Goal: Information Seeking & Learning: Learn about a topic

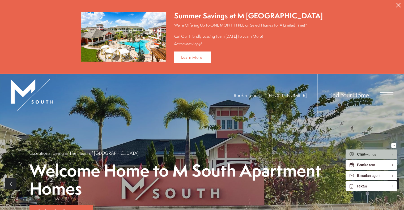
click at [384, 94] on span "Open Menu" at bounding box center [386, 94] width 13 height 1
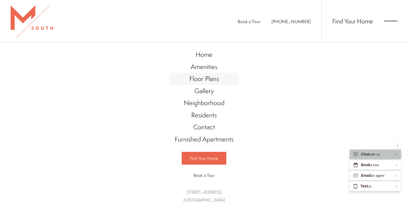
click at [221, 77] on link "Floor Plans" at bounding box center [203, 79] width 69 height 12
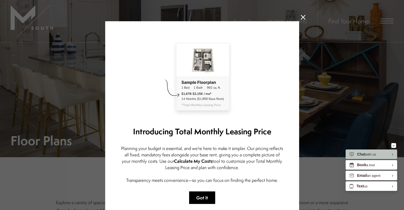
click at [201, 195] on button "Got it" at bounding box center [202, 197] width 26 height 12
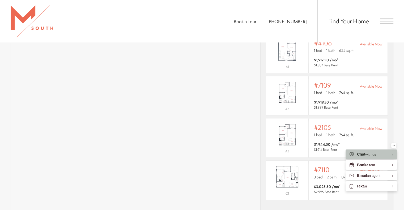
scroll to position [398, 0]
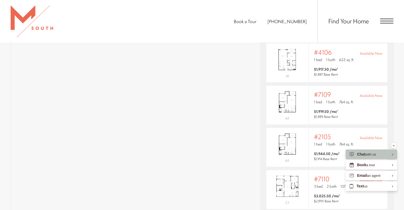
click at [381, 19] on span "Open Menu" at bounding box center [386, 21] width 13 height 5
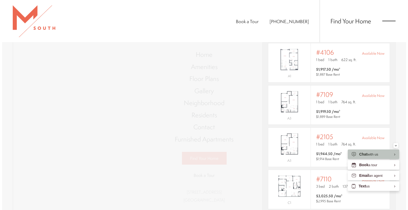
scroll to position [0, 0]
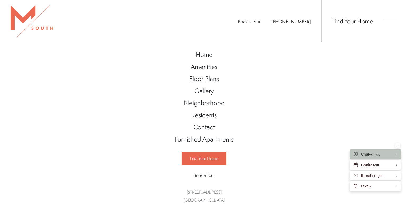
click at [260, 24] on span "Book a Tour" at bounding box center [249, 21] width 23 height 6
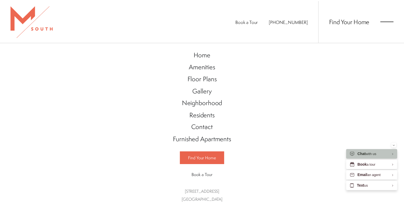
scroll to position [398, 0]
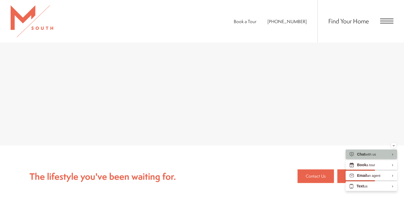
scroll to position [186, 0]
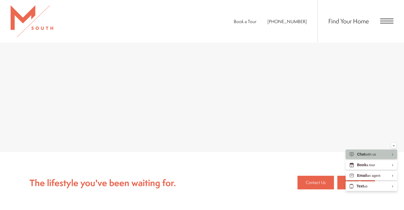
click at [395, 107] on div "We look forward to meeting you and touring you through our gorgeous community! …" at bounding box center [202, 61] width 404 height 181
click at [371, 107] on div "We look forward to meeting you and touring you through our gorgeous community! …" at bounding box center [202, 61] width 404 height 181
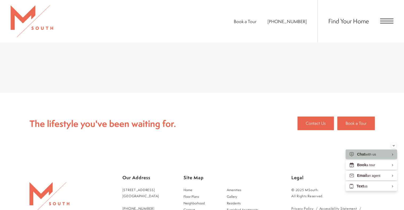
scroll to position [319, 0]
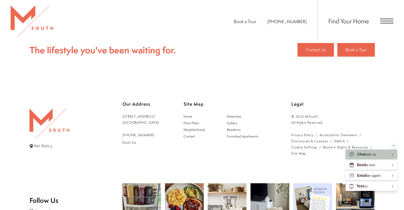
click at [292, 85] on footer "Pet Policy Our Address [STREET_ADDRESS] [PHONE_NUMBER] Email Us Site Map Home A…" at bounding box center [201, 180] width 345 height 200
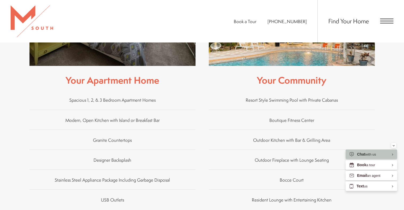
scroll to position [292, 0]
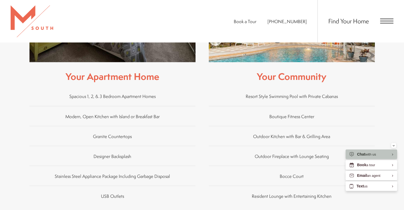
click at [300, 113] on span "Boutique Fitness Center" at bounding box center [291, 116] width 45 height 6
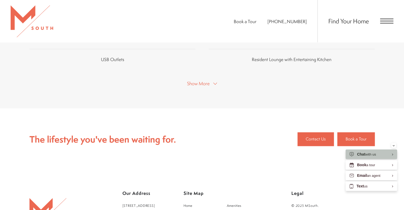
scroll to position [398, 0]
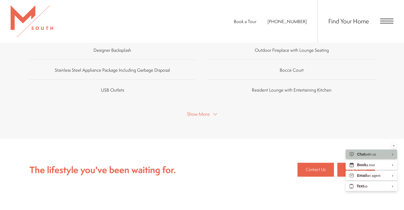
click at [206, 111] on span "Show More" at bounding box center [198, 114] width 23 height 7
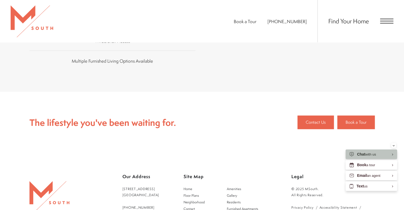
scroll to position [743, 0]
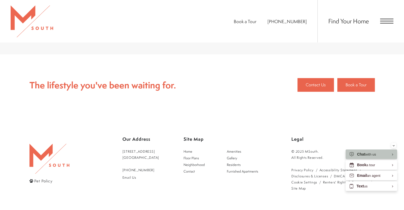
click at [380, 18] on div "Find Your Home" at bounding box center [355, 21] width 76 height 42
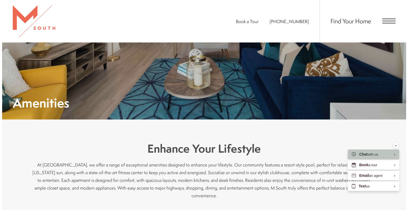
scroll to position [0, 0]
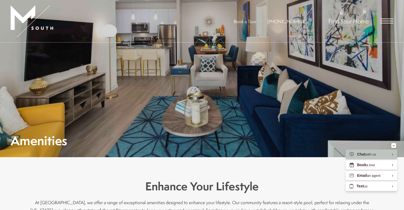
click at [380, 19] on span "Open Menu" at bounding box center [386, 19] width 13 height 1
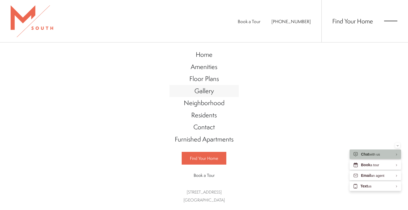
click at [212, 90] on span "Gallery" at bounding box center [203, 90] width 19 height 9
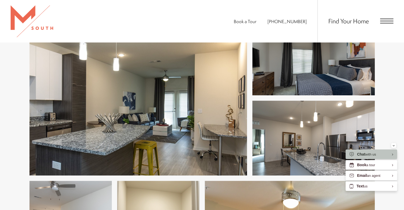
scroll to position [258, 0]
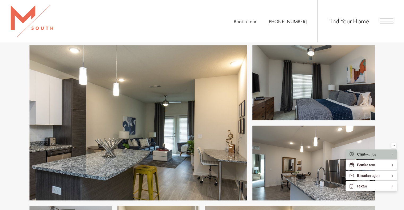
scroll to position [176, 0]
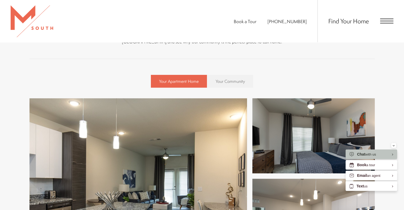
click at [242, 78] on span "Your Community" at bounding box center [230, 81] width 29 height 6
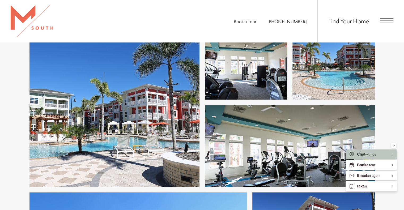
scroll to position [1052, 0]
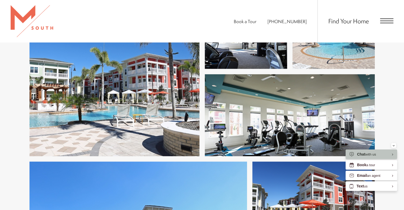
click at [283, 105] on img at bounding box center [290, 115] width 170 height 82
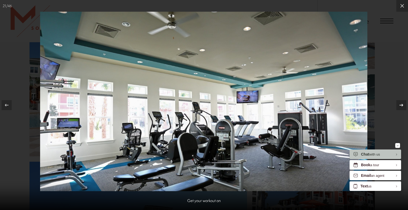
click at [403, 102] on icon at bounding box center [401, 105] width 6 height 6
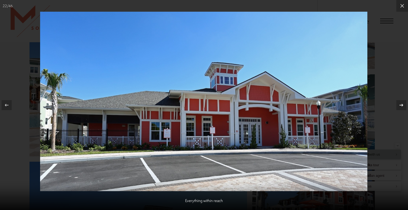
click at [402, 104] on icon at bounding box center [401, 105] width 6 height 6
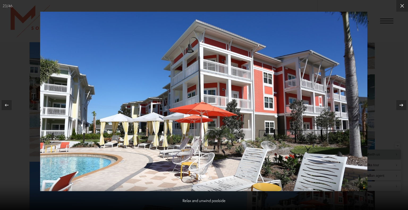
click at [403, 105] on icon at bounding box center [401, 105] width 6 height 6
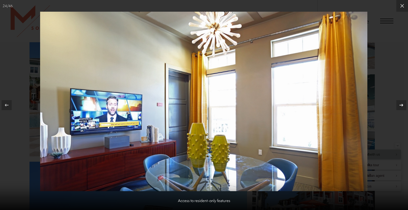
click at [403, 105] on icon at bounding box center [401, 105] width 6 height 6
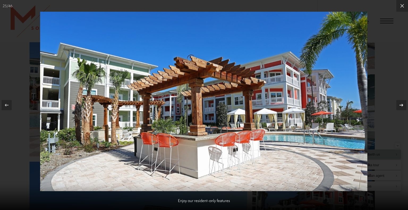
click at [403, 105] on icon at bounding box center [401, 105] width 6 height 6
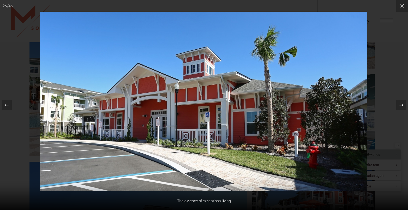
click at [403, 104] on icon at bounding box center [401, 105] width 6 height 6
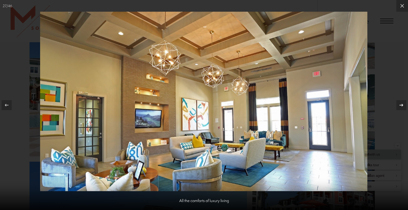
click at [403, 104] on icon at bounding box center [401, 105] width 6 height 6
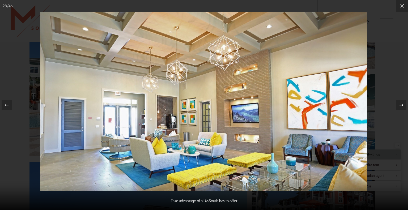
click at [403, 104] on icon at bounding box center [401, 105] width 6 height 6
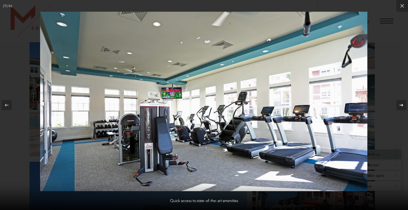
click at [402, 103] on icon at bounding box center [401, 105] width 6 height 6
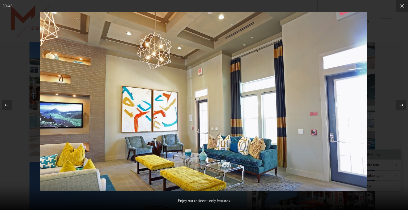
click at [402, 103] on icon at bounding box center [401, 105] width 6 height 6
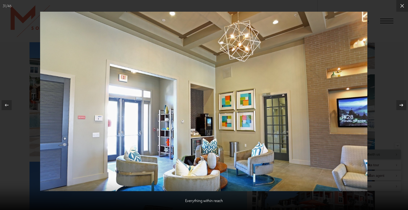
click at [402, 103] on icon at bounding box center [401, 105] width 6 height 6
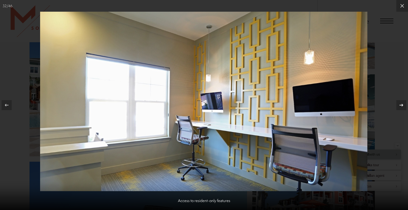
click at [402, 103] on icon at bounding box center [401, 105] width 6 height 6
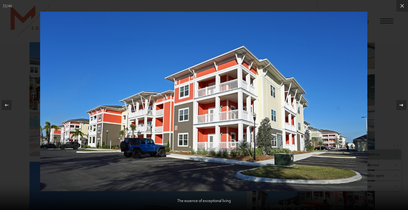
click at [402, 103] on icon at bounding box center [401, 105] width 6 height 6
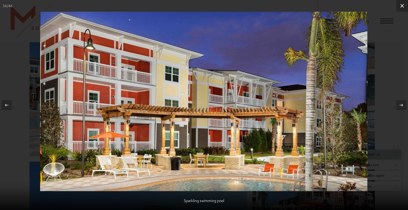
click at [401, 10] on button at bounding box center [402, 6] width 12 height 12
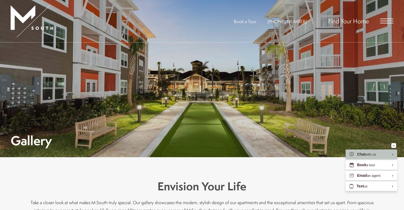
click at [356, 21] on span "Find Your Home" at bounding box center [348, 21] width 41 height 8
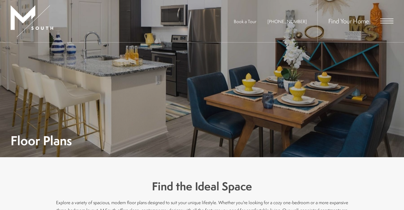
click at [389, 25] on div "Find Your Home" at bounding box center [355, 21] width 76 height 42
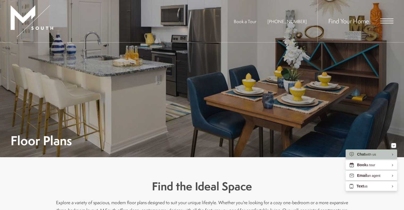
click at [385, 22] on span "Open Menu" at bounding box center [386, 21] width 13 height 5
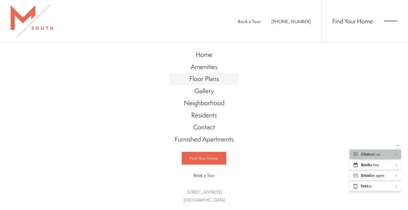
click at [210, 76] on span "Floor Plans" at bounding box center [203, 78] width 29 height 9
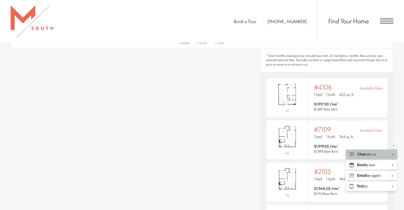
scroll to position [372, 0]
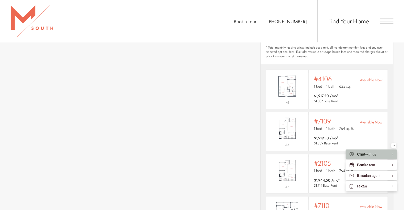
click at [396, 122] on section "Map Floor Plans Bedrooms 1 Bedroom 2 Bedroom 3 Bedroom" at bounding box center [202, 129] width 404 height 281
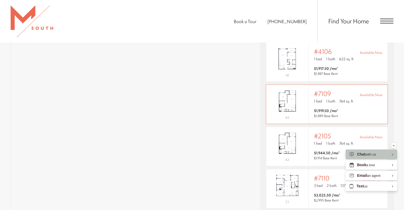
scroll to position [398, 0]
click at [353, 99] on p "1 bed 1 bath 764 sq. ft." at bounding box center [348, 101] width 68 height 5
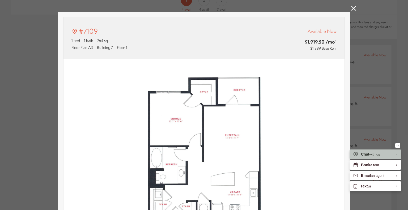
scroll to position [27, 0]
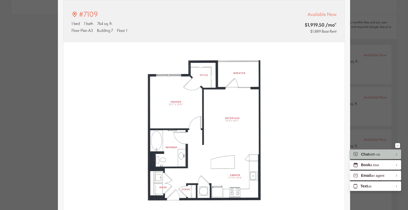
type input "**********"
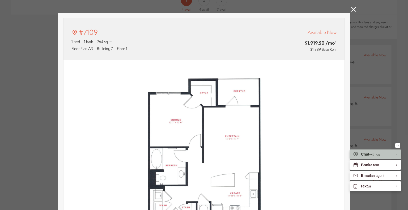
scroll to position [0, 0]
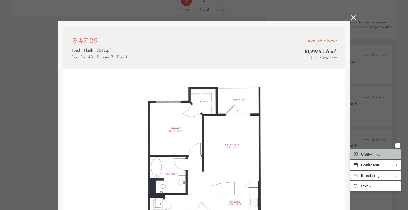
click at [382, 72] on div "#7109 1 bed 1 bath 764 sq. ft. Floor Plan A3 Building 7 Floor 1 Available Now $…" at bounding box center [204, 105] width 408 height 210
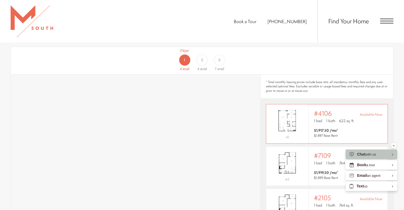
scroll to position [333, 0]
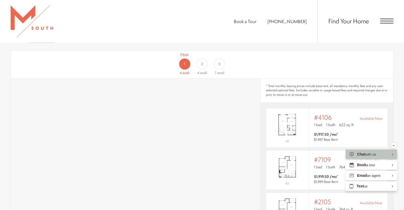
click at [200, 58] on div "2" at bounding box center [201, 63] width 11 height 11
click at [218, 60] on div "3" at bounding box center [219, 63] width 11 height 11
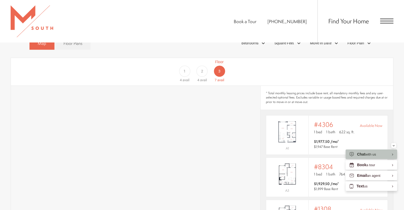
scroll to position [280, 0]
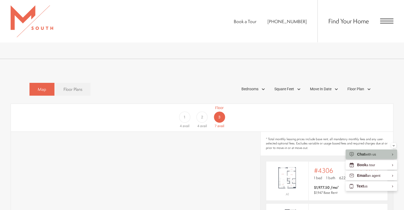
click at [201, 112] on div "2" at bounding box center [201, 116] width 11 height 11
click at [189, 111] on div "1" at bounding box center [184, 116] width 11 height 11
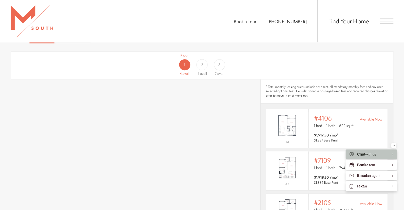
scroll to position [333, 0]
click at [203, 58] on div "2" at bounding box center [201, 63] width 11 height 11
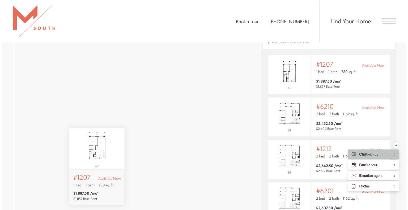
scroll to position [0, 0]
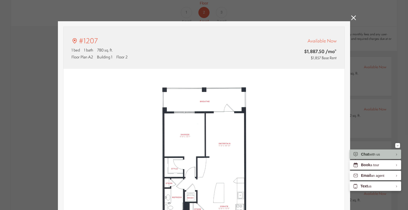
type input "**********"
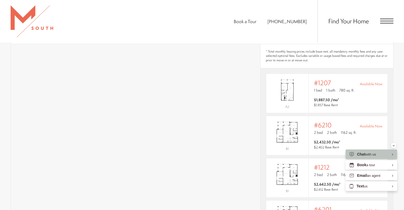
scroll to position [333, 0]
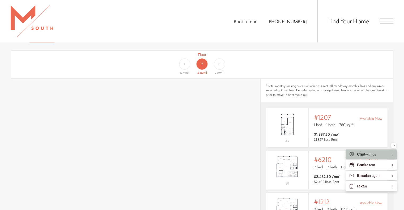
click at [183, 58] on div "1" at bounding box center [184, 63] width 11 height 11
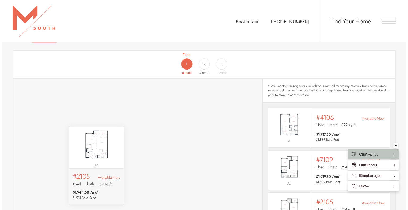
scroll to position [0, 0]
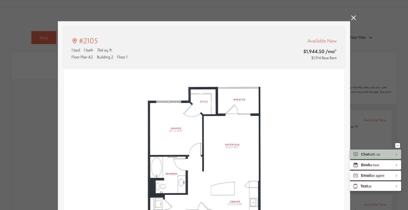
type input "**********"
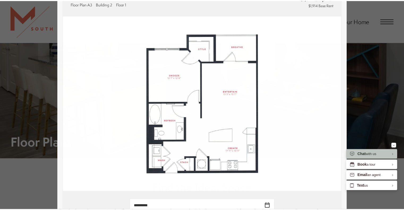
scroll to position [333, 0]
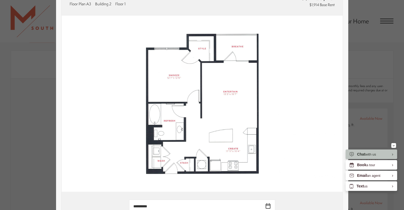
click at [383, 39] on div "#2105 1 bed 1 bath 764 sq. ft. Floor Plan A3 Building 2 Floor 1 Available Now $…" at bounding box center [202, 105] width 404 height 210
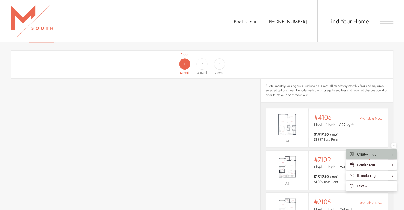
click at [204, 59] on div "2" at bounding box center [201, 63] width 11 height 11
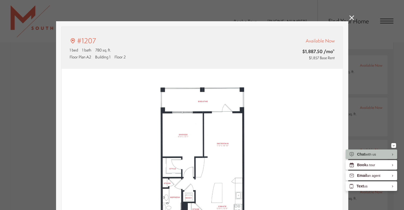
type input "**********"
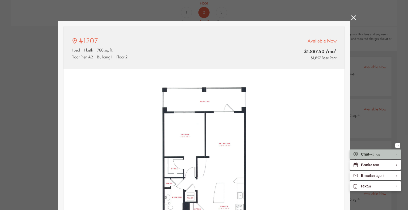
scroll to position [27, 0]
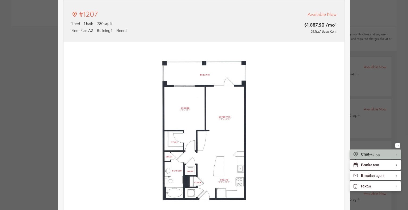
click at [386, 50] on div "#1207 1 bed 1 bath 780 sq. ft. Floor Plan A2 Building 1 Floor 2 Available Now $…" at bounding box center [204, 105] width 408 height 210
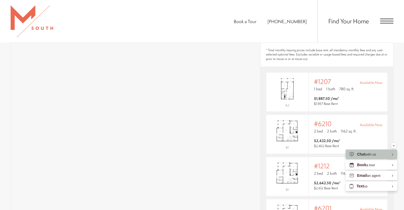
scroll to position [333, 0]
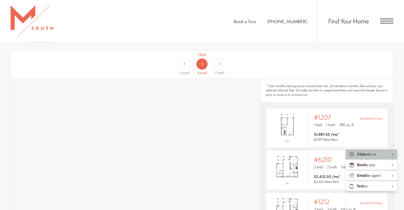
click at [186, 58] on div "1" at bounding box center [184, 63] width 11 height 11
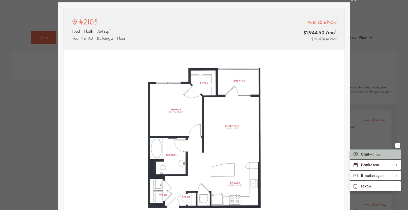
scroll to position [53, 0]
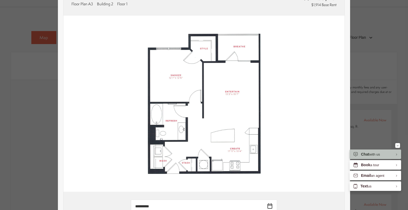
click at [383, 35] on div "#2105 1 bed 1 bath 764 sq. ft. Floor Plan A3 Building 2 Floor 1 Available Now $…" at bounding box center [204, 105] width 408 height 210
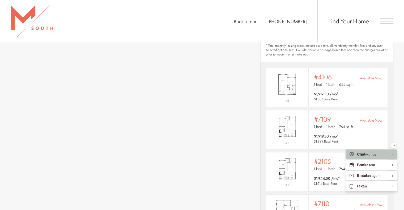
scroll to position [333, 0]
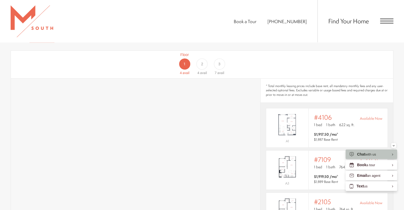
click at [204, 58] on div "2" at bounding box center [201, 63] width 11 height 11
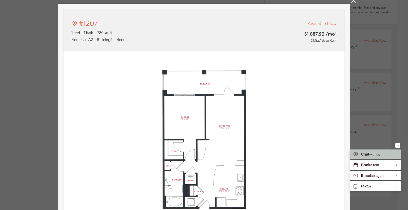
scroll to position [27, 0]
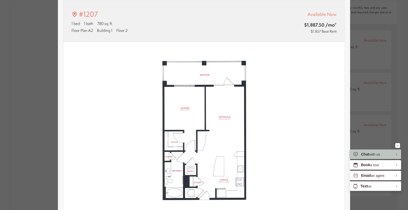
click at [200, 141] on img at bounding box center [203, 130] width 281 height 176
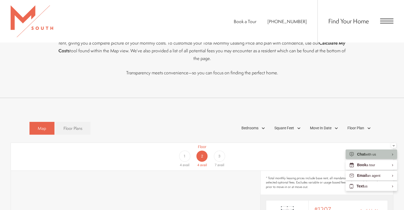
scroll to position [228, 0]
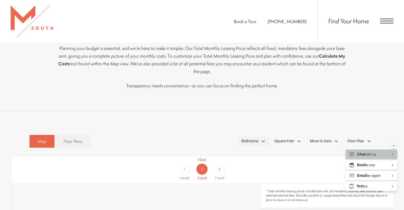
click at [264, 137] on div "Bedrooms" at bounding box center [254, 141] width 30 height 9
click at [242, 163] on span "2 Bedroom" at bounding box center [243, 166] width 27 height 6
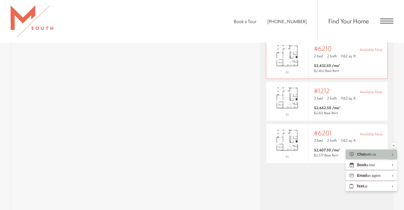
scroll to position [361, 0]
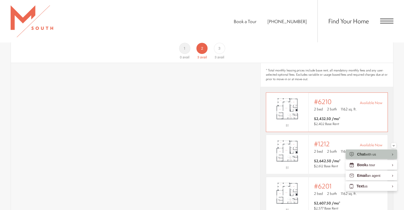
click at [332, 98] on div "#6210 Available Now" at bounding box center [348, 101] width 68 height 7
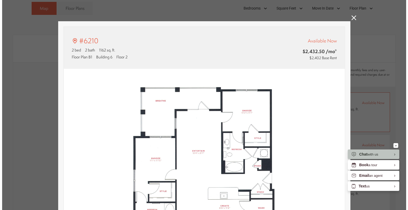
scroll to position [0, 0]
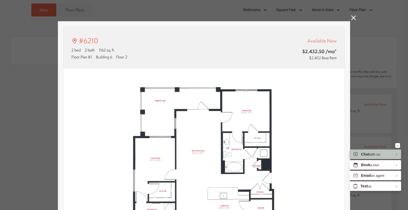
type input "**********"
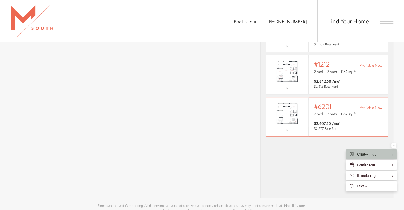
scroll to position [387, 0]
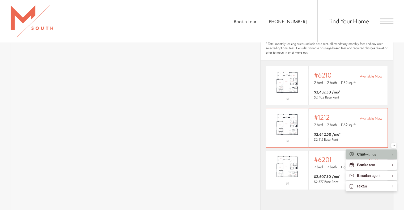
click at [353, 122] on span "1162 sq. ft." at bounding box center [349, 124] width 16 height 5
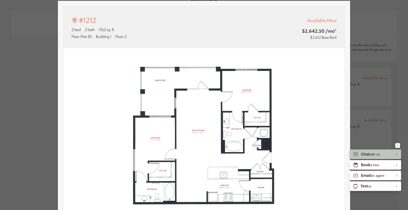
scroll to position [27, 0]
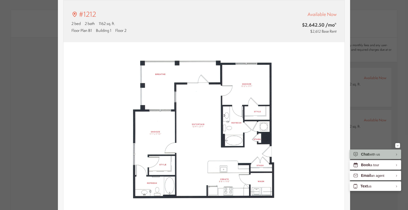
type input "**********"
click at [367, 52] on div "#1212 2 bed 2 bath 1162 sq. ft. Floor Plan B1 Building 1 Floor 2 Available Now …" at bounding box center [204, 105] width 408 height 210
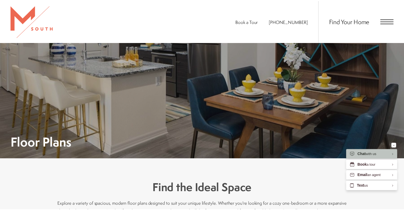
scroll to position [387, 0]
